Goal: Find specific page/section: Find specific page/section

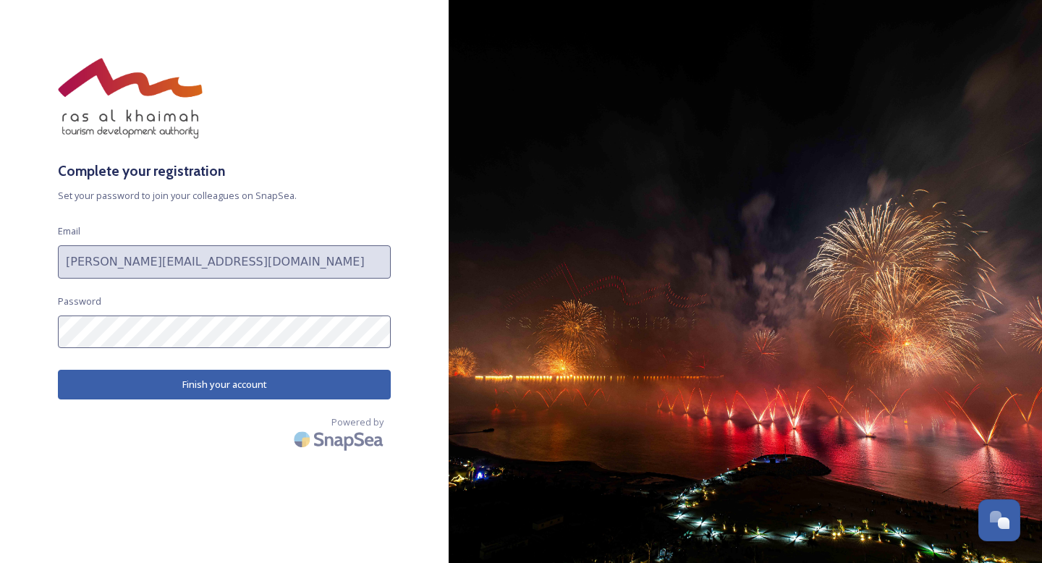
click at [179, 390] on button "Finish your account" at bounding box center [224, 385] width 333 height 30
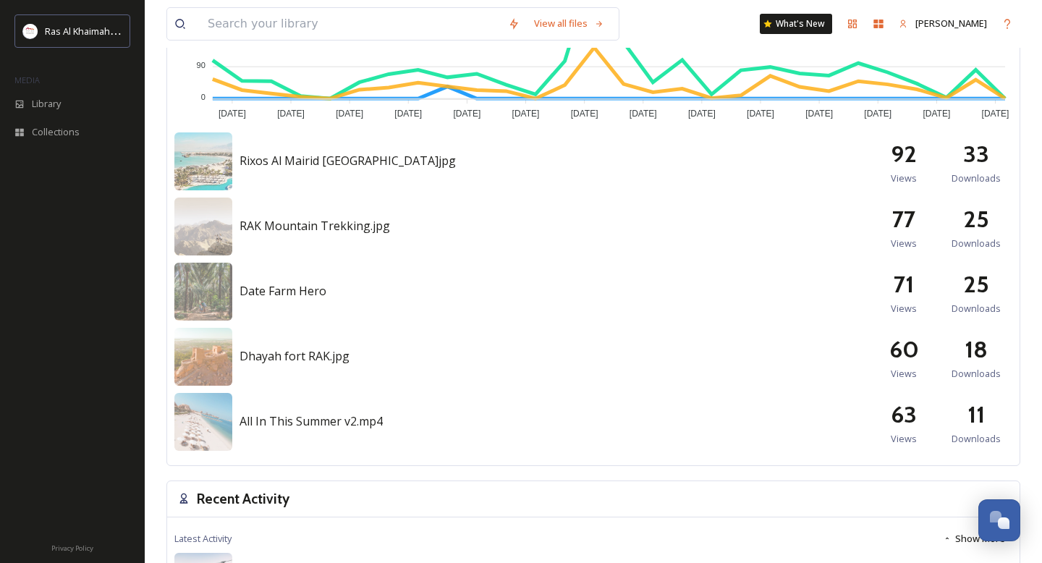
scroll to position [627, 0]
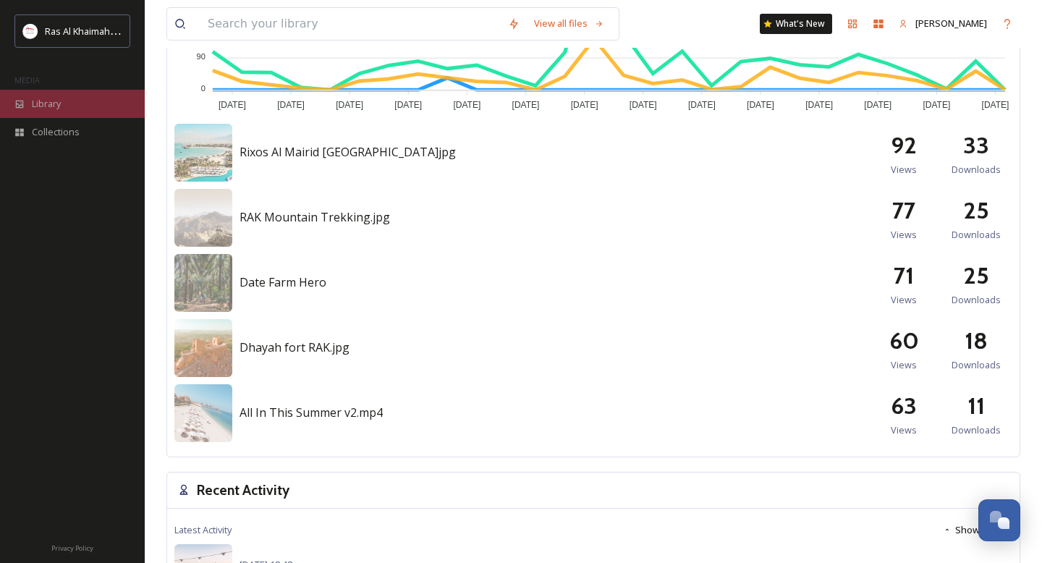
click at [40, 101] on span "Library" at bounding box center [46, 104] width 29 height 14
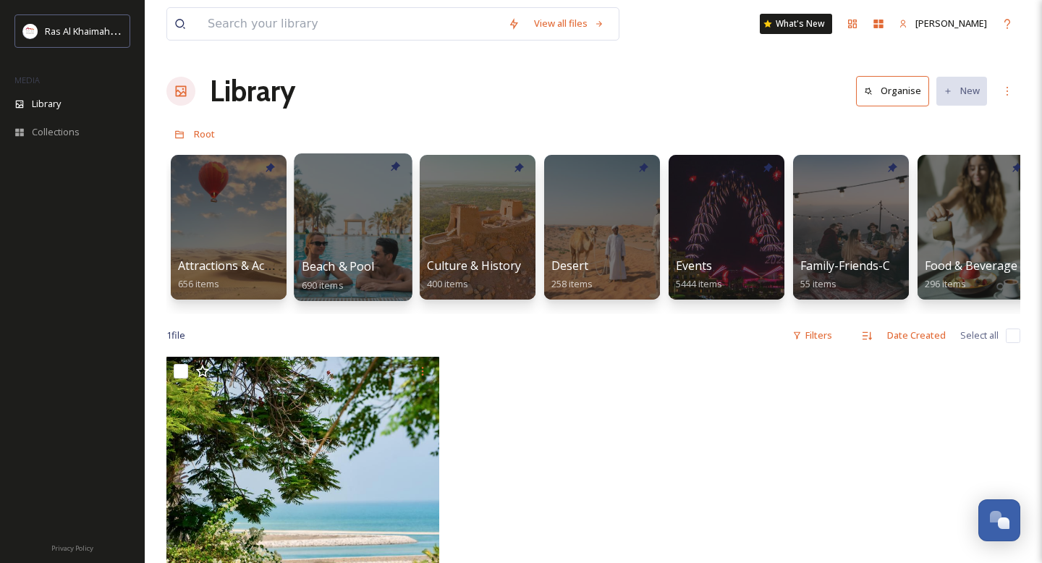
click at [331, 247] on div at bounding box center [353, 227] width 118 height 148
